Goal: Task Accomplishment & Management: Manage account settings

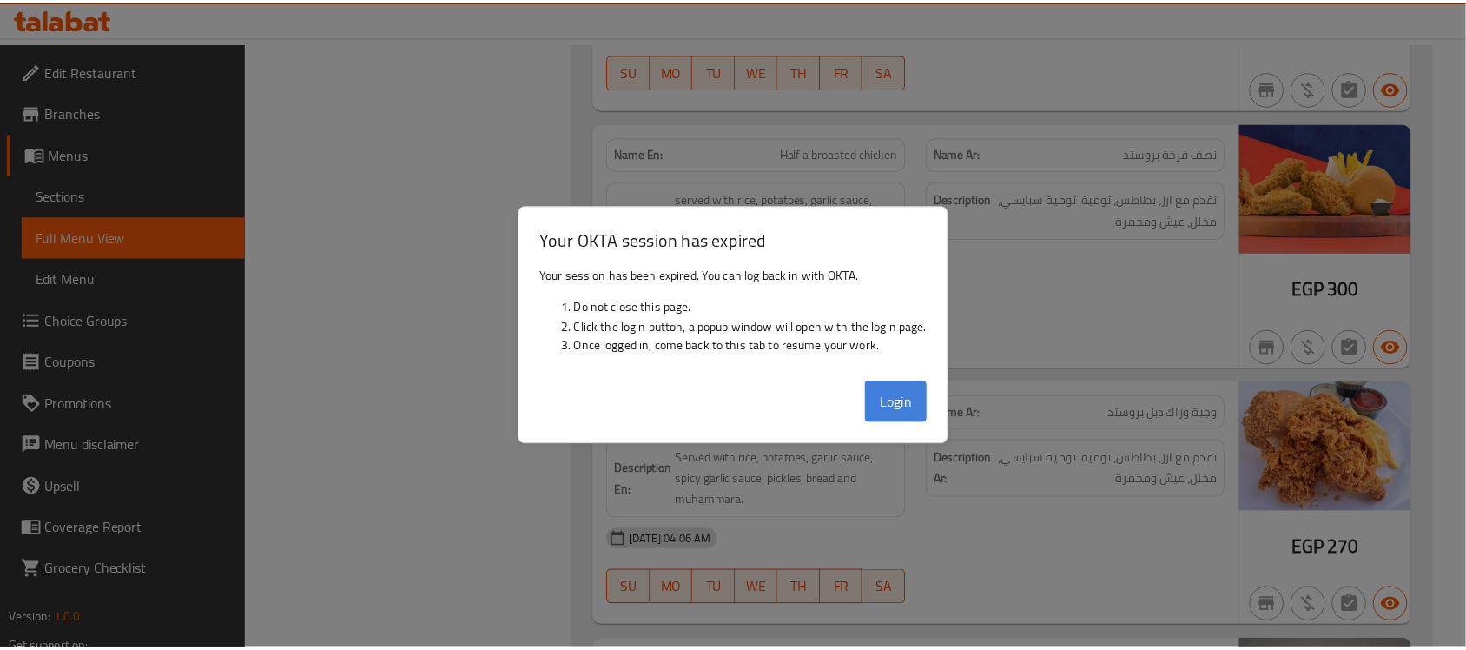
scroll to position [52174, 0]
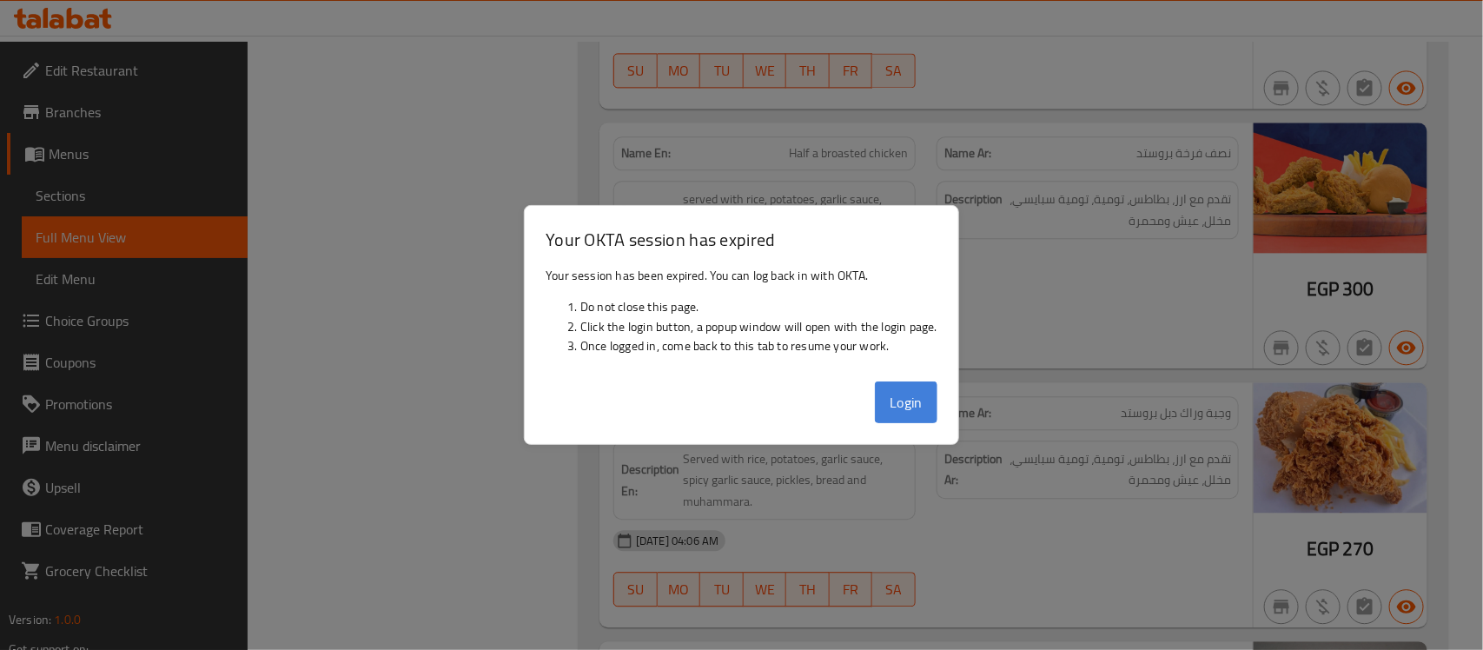
click at [906, 404] on button "Login" at bounding box center [906, 402] width 63 height 42
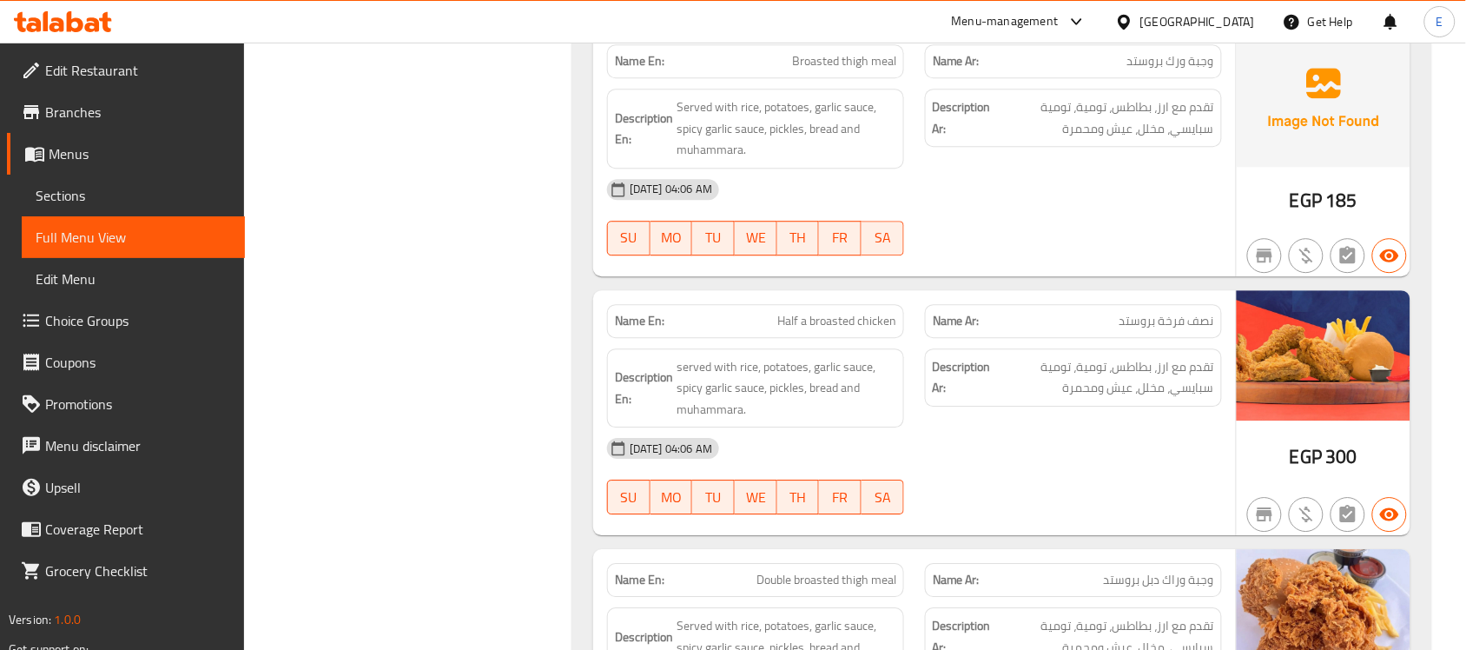
click at [1240, 16] on div "Egypt" at bounding box center [1198, 21] width 115 height 19
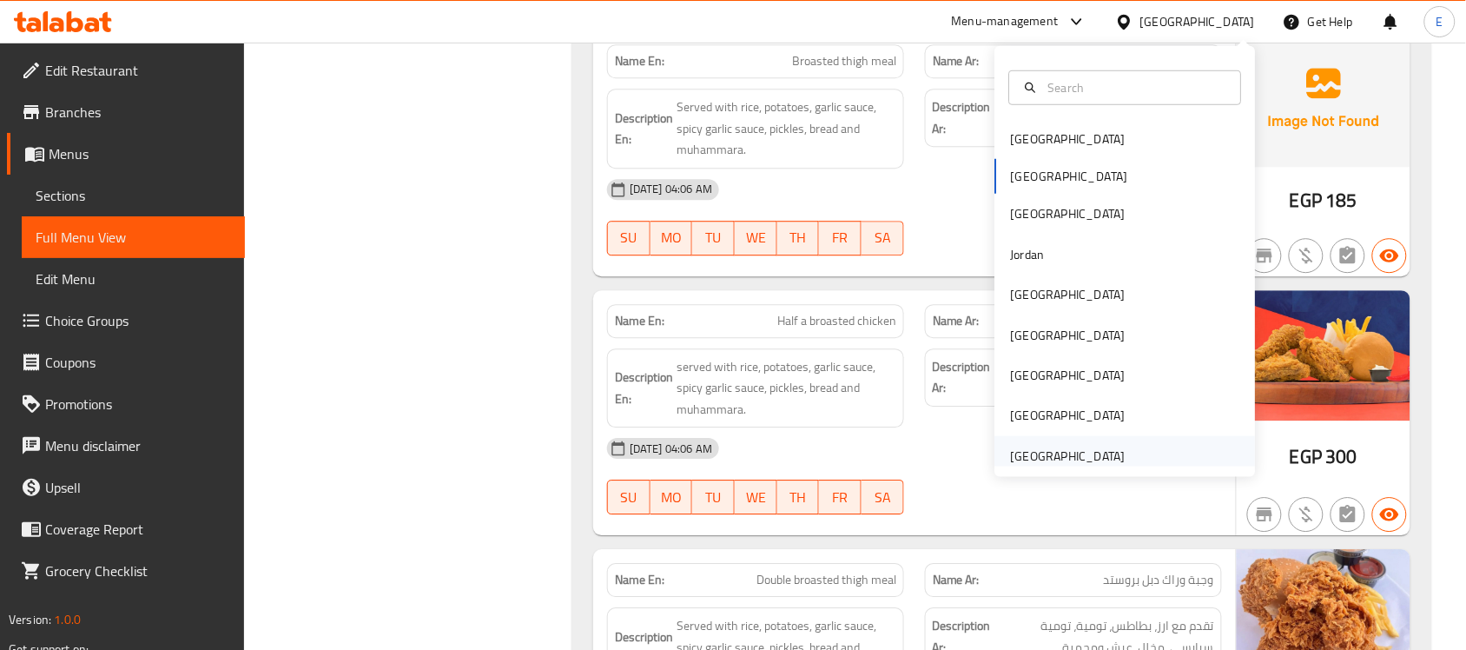
click at [1029, 458] on div "[GEOGRAPHIC_DATA]" at bounding box center [1068, 455] width 115 height 19
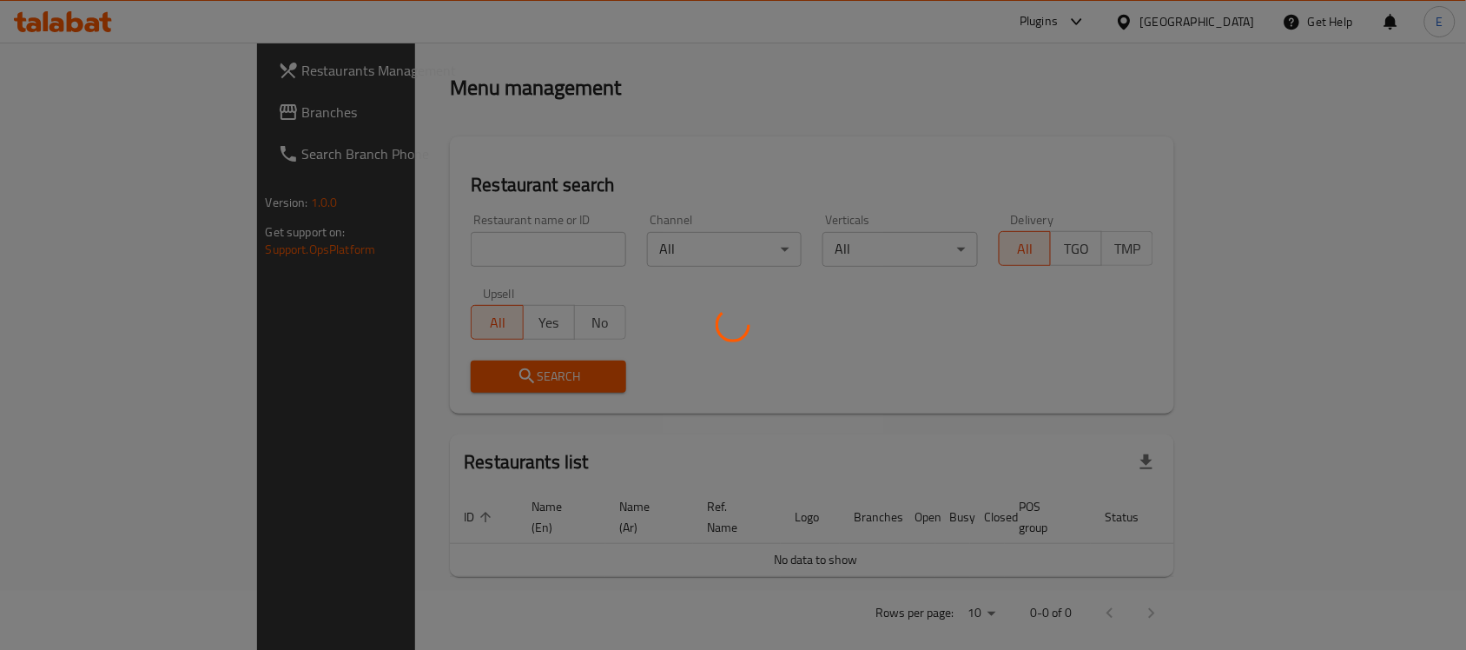
scroll to position [644, 0]
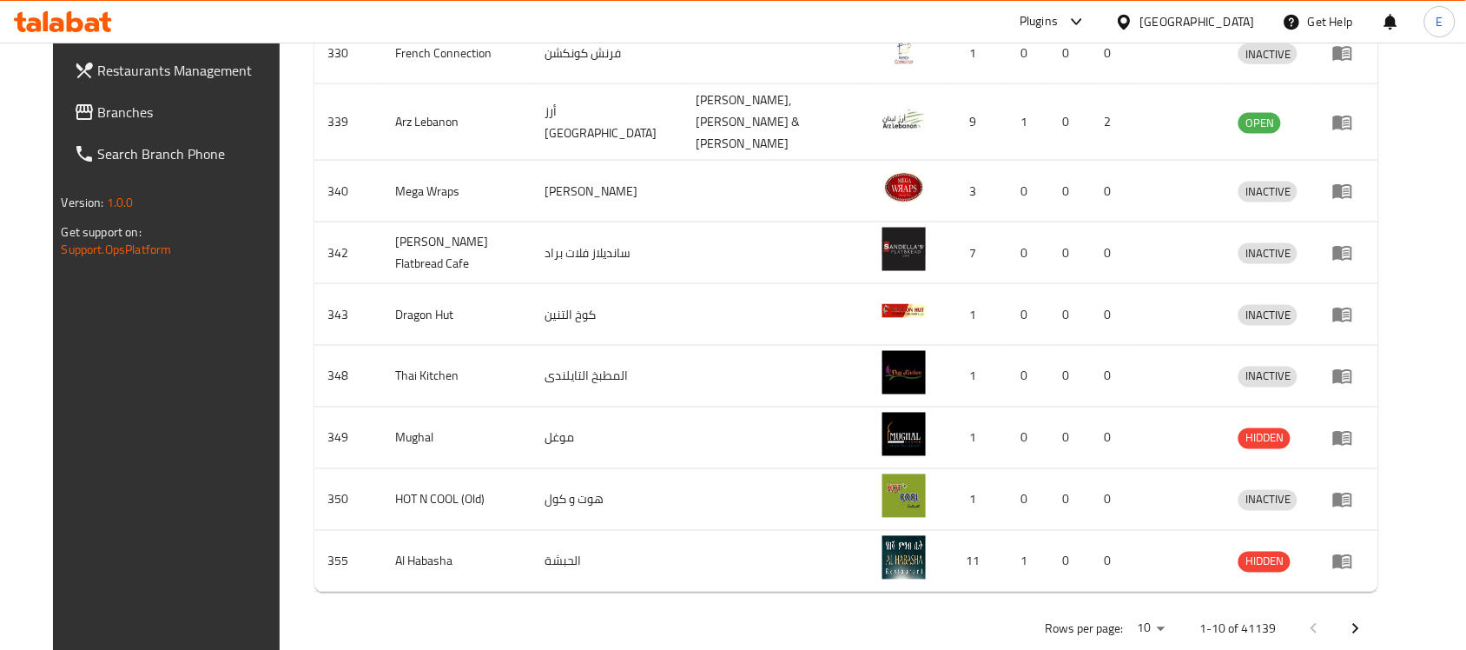
click at [1074, 20] on icon at bounding box center [1077, 21] width 21 height 21
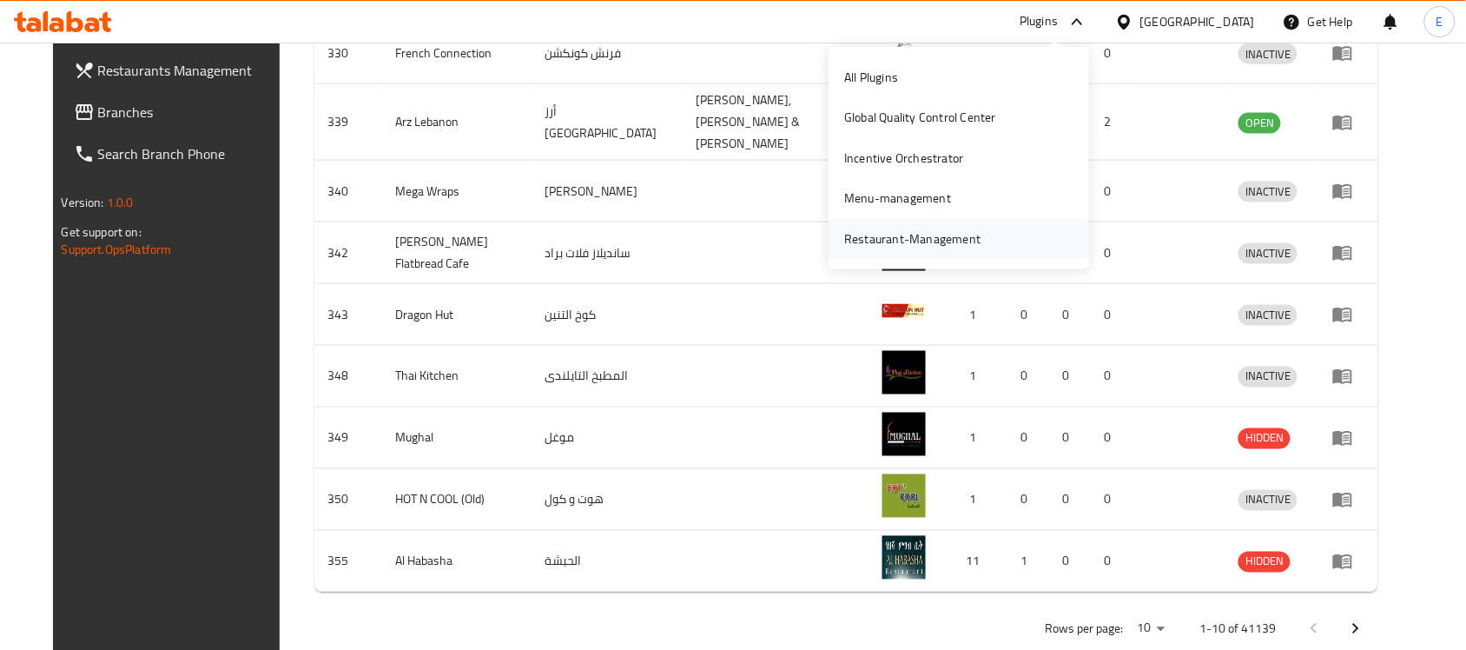
click at [939, 229] on div "Restaurant-Management" at bounding box center [912, 238] width 136 height 19
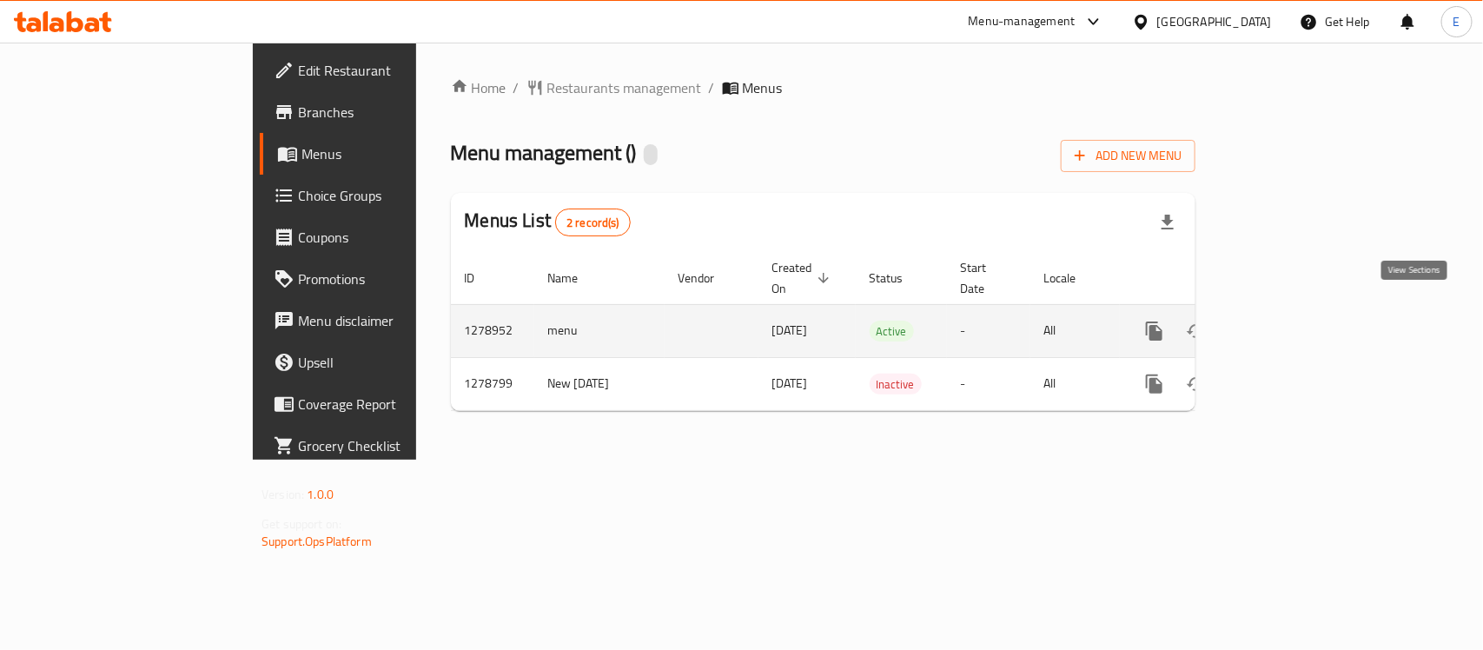
click at [1290, 321] on icon "enhanced table" at bounding box center [1279, 331] width 21 height 21
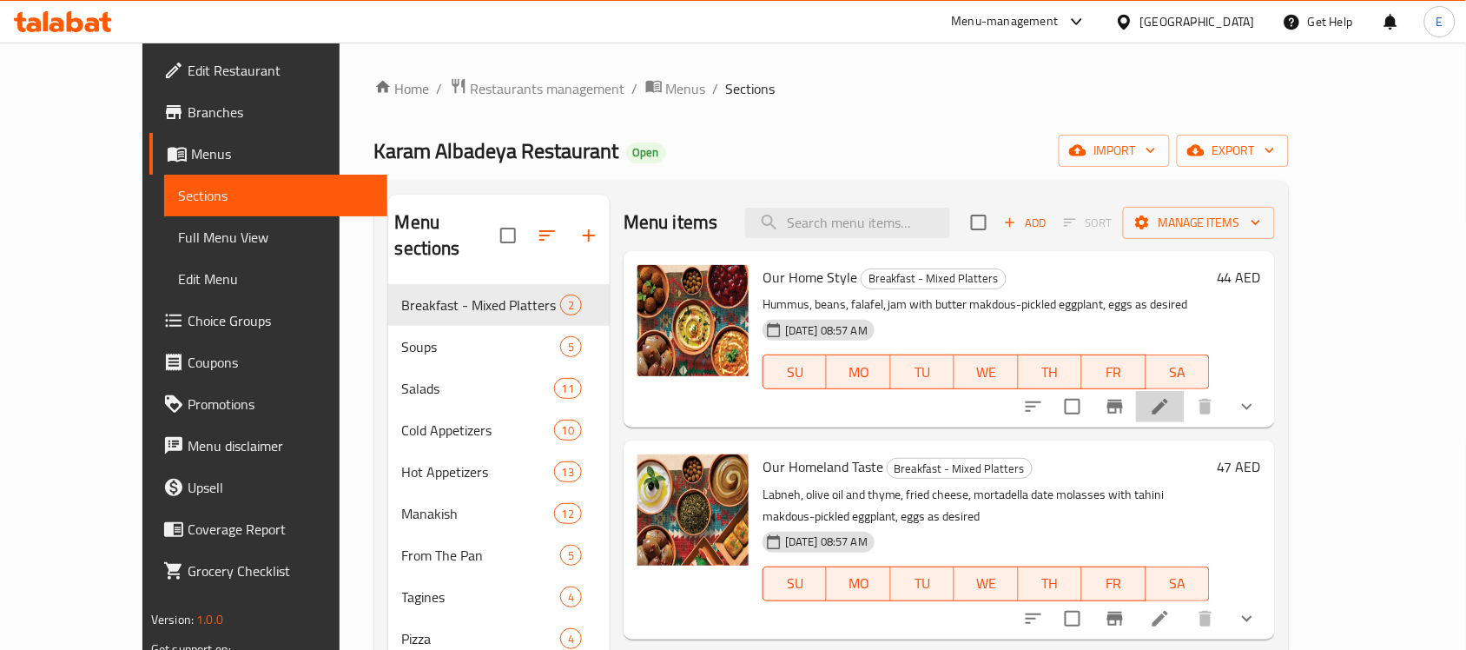
click at [1185, 411] on li at bounding box center [1160, 406] width 49 height 31
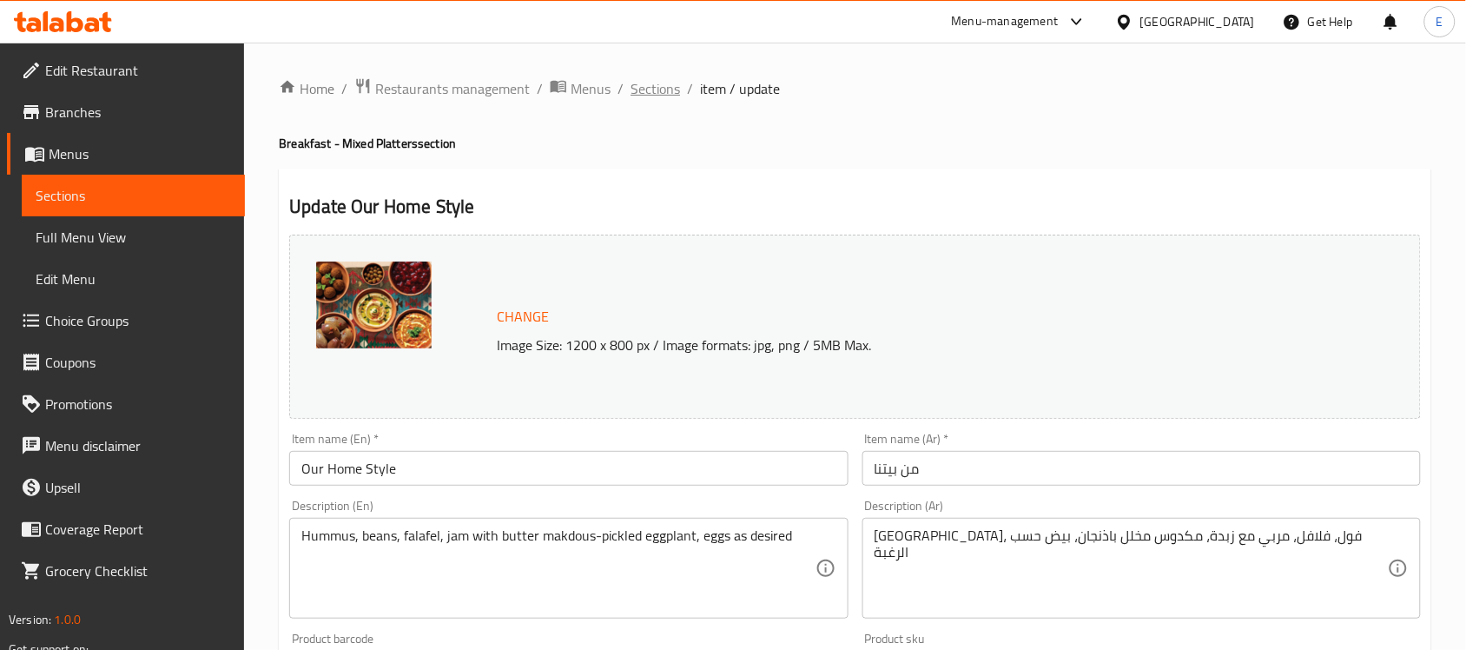
click at [652, 84] on span "Sections" at bounding box center [656, 88] width 50 height 21
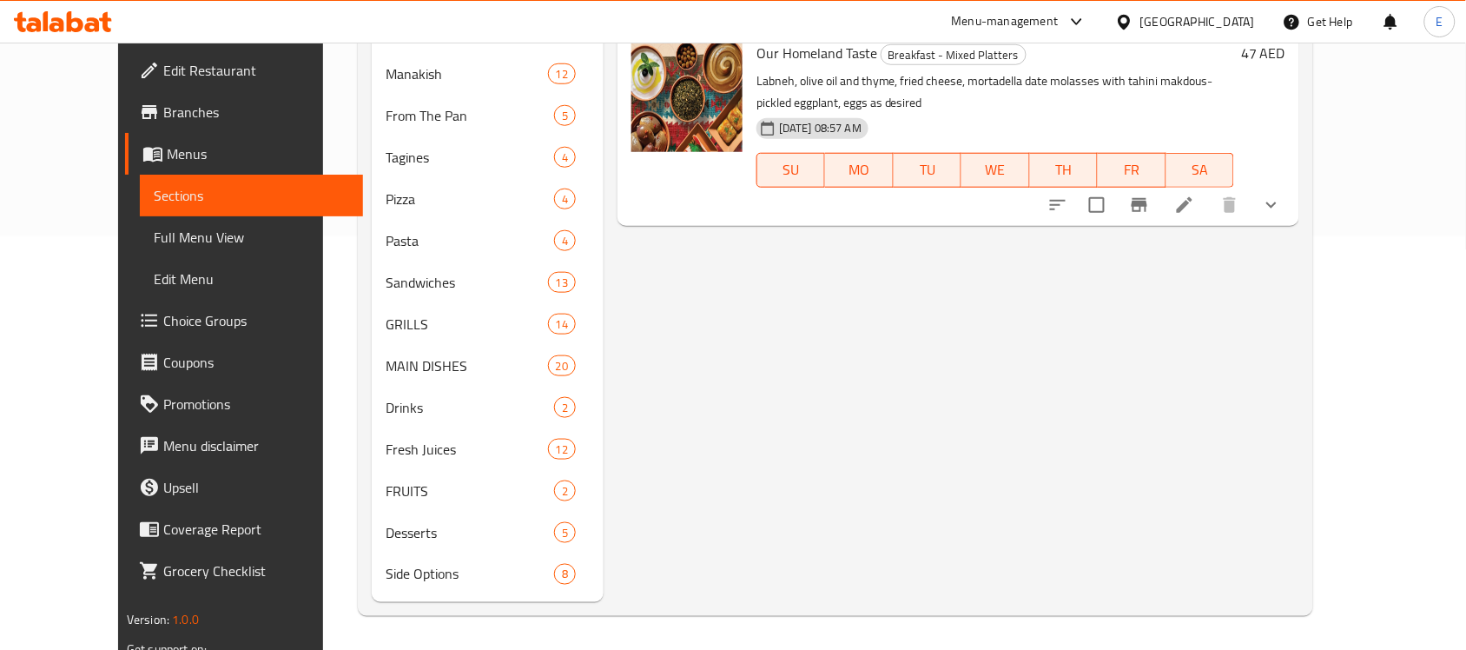
scroll to position [413, 0]
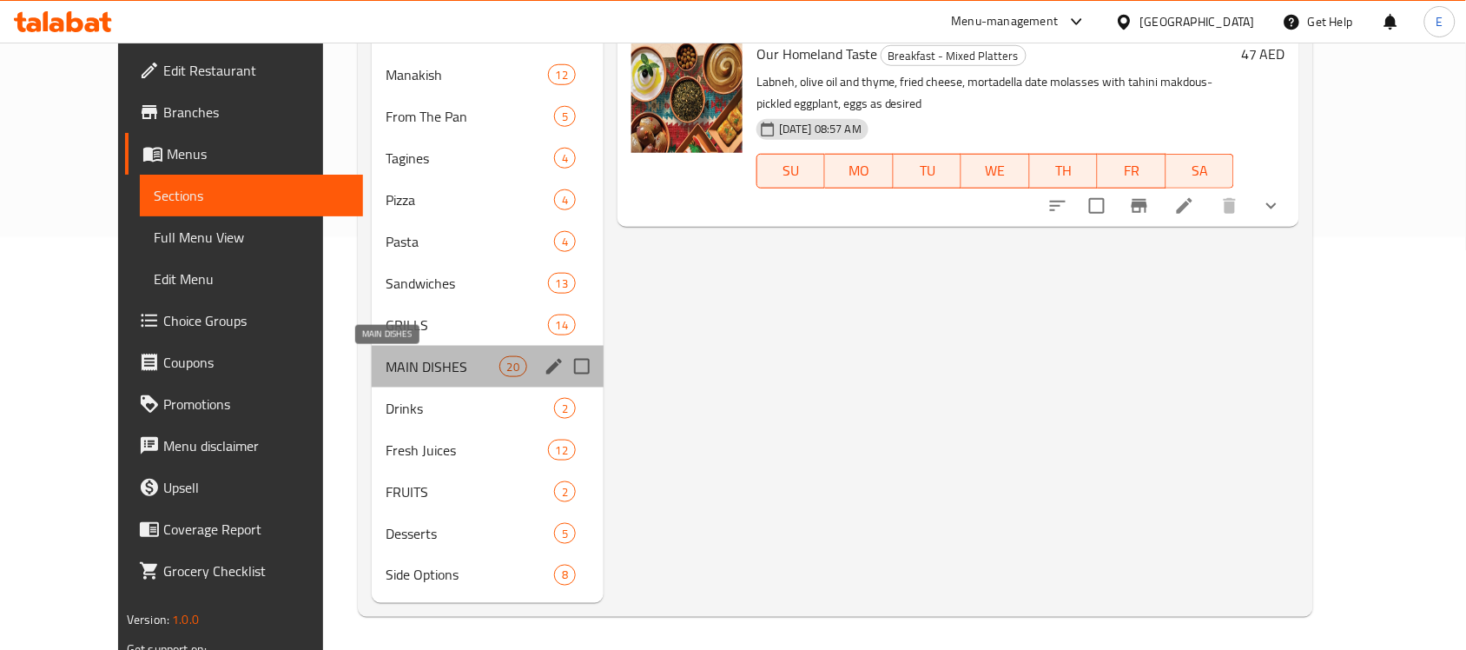
click at [392, 366] on span "MAIN DISHES" at bounding box center [443, 366] width 114 height 21
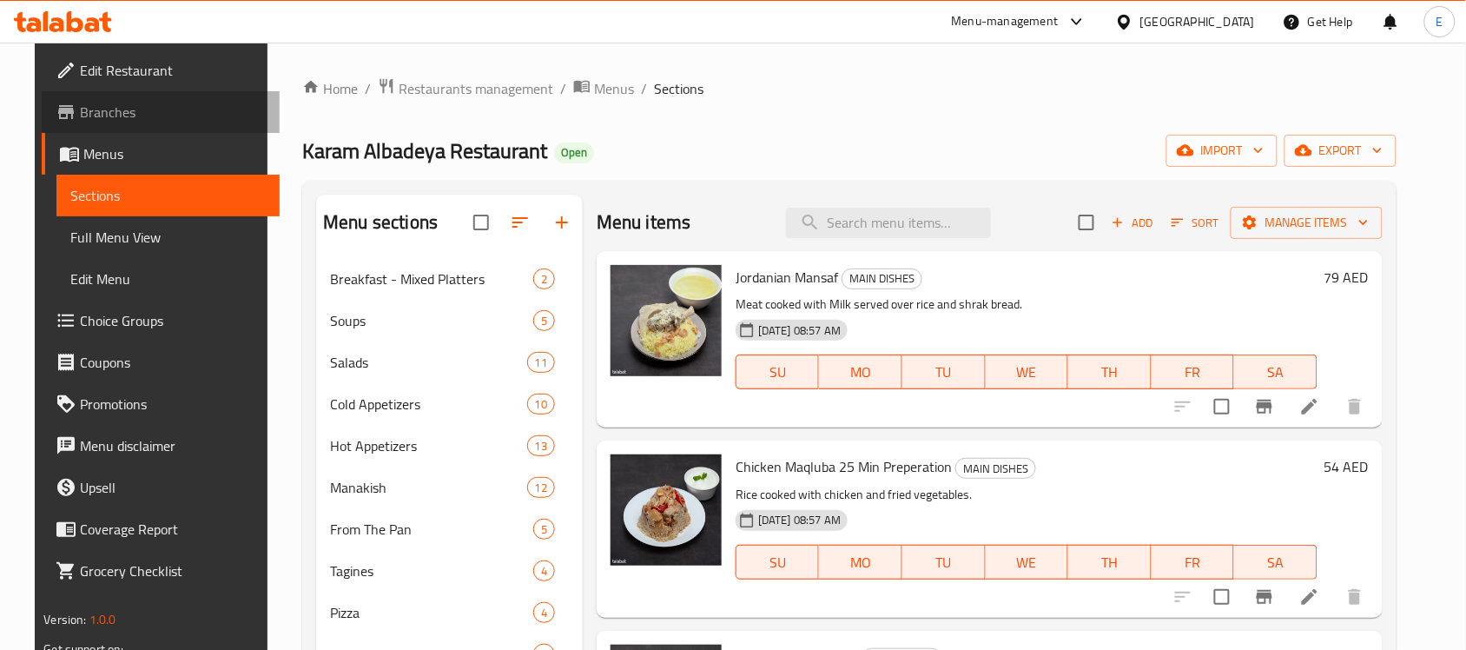
click at [146, 111] on span "Branches" at bounding box center [173, 112] width 186 height 21
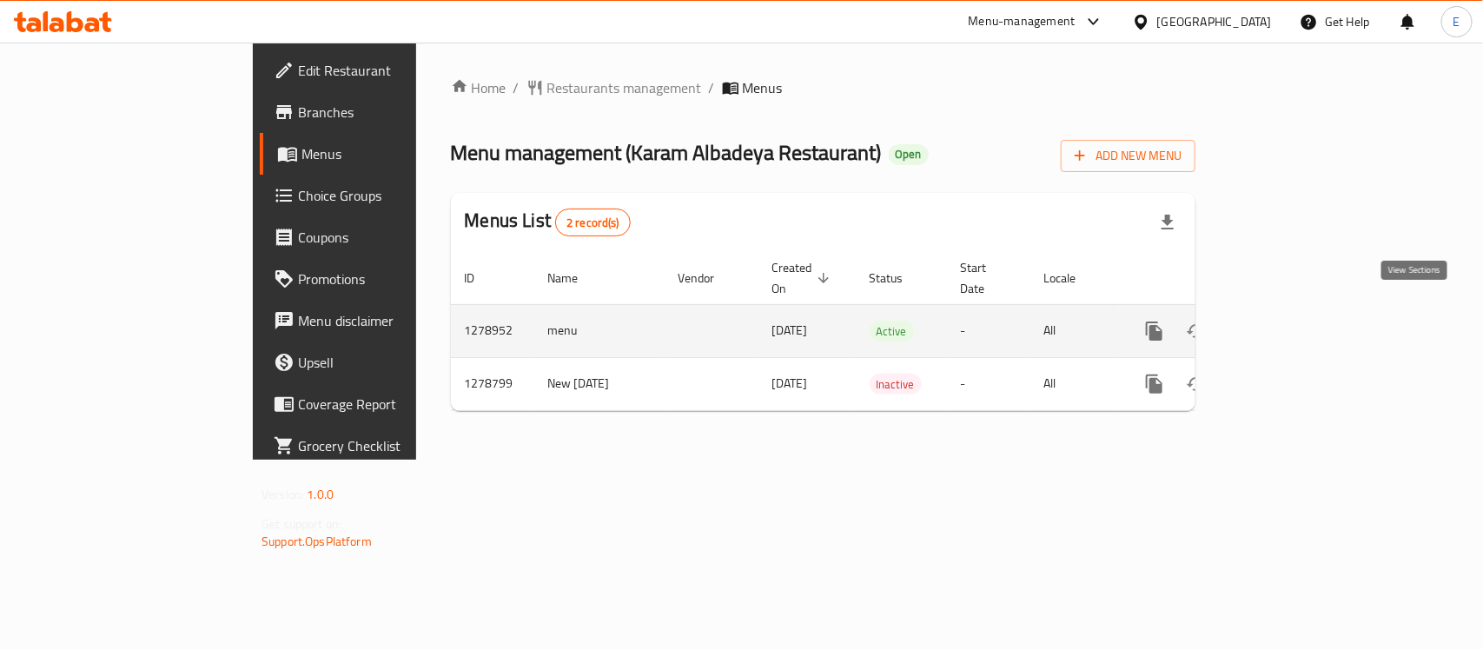
click at [1290, 321] on icon "enhanced table" at bounding box center [1279, 331] width 21 height 21
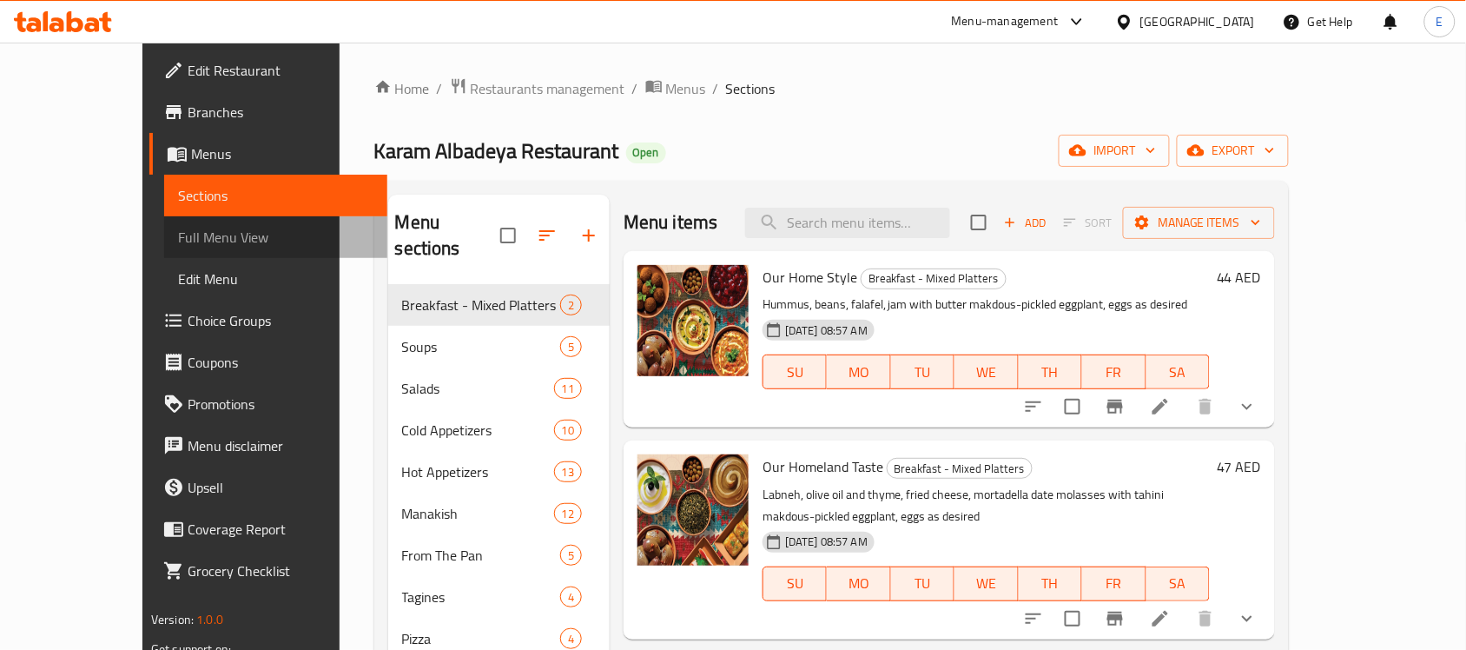
click at [178, 227] on span "Full Menu View" at bounding box center [275, 237] width 195 height 21
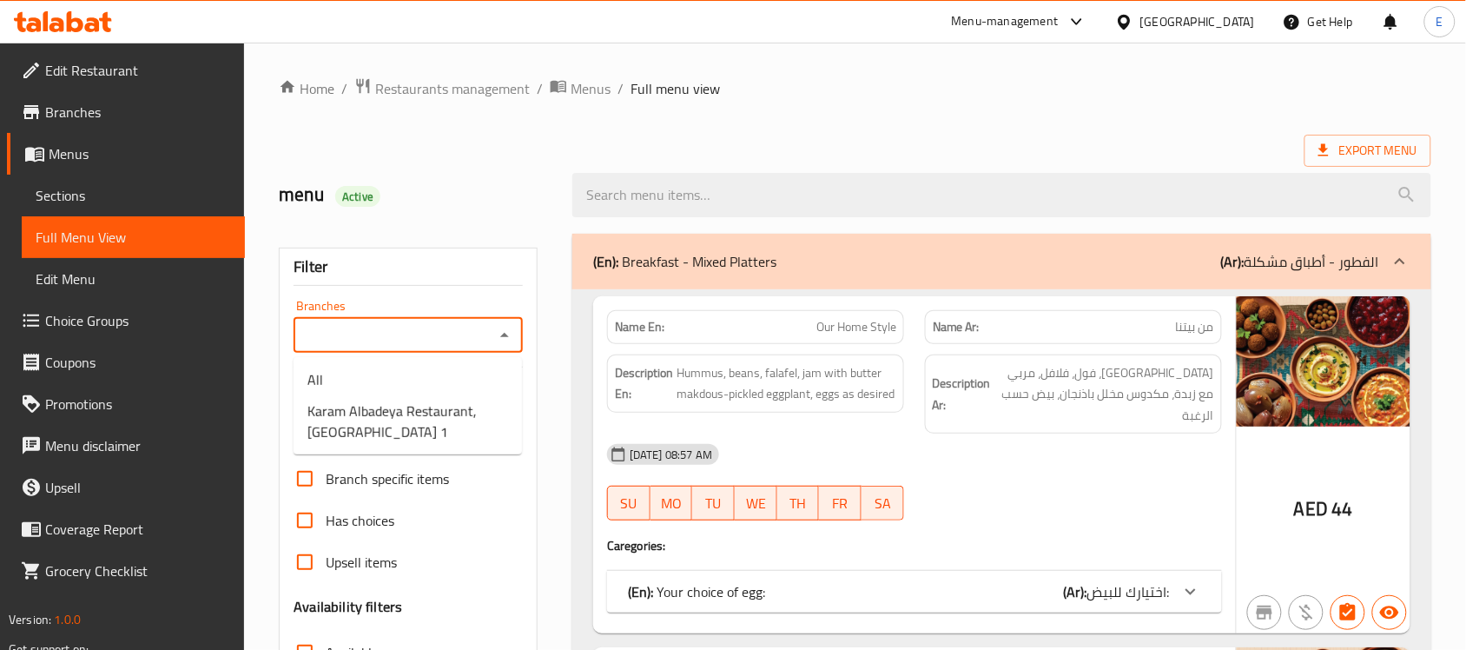
click at [461, 346] on input "Branches" at bounding box center [394, 335] width 190 height 24
click at [384, 405] on span "Karam Albadeya Restaurant, Warsan 1" at bounding box center [408, 421] width 201 height 42
type input "Karam Albadeya Restaurant, Warsan 1"
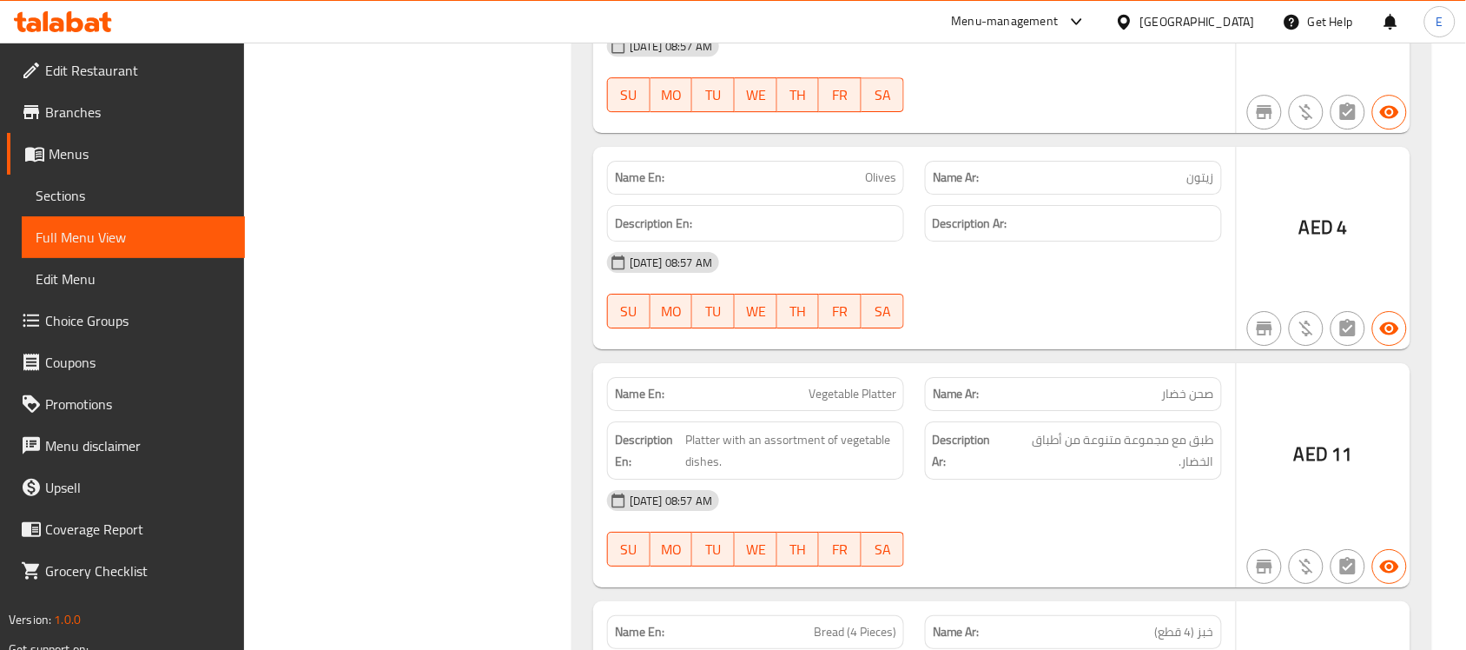
scroll to position [37108, 0]
